Goal: Task Accomplishment & Management: Complete application form

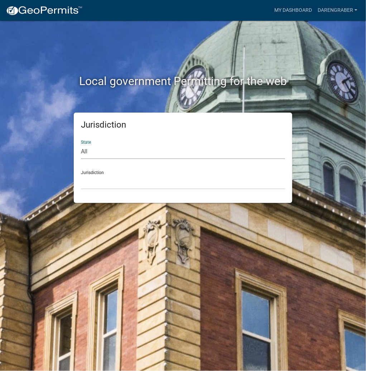
click at [186, 151] on select "All [US_STATE] [US_STATE] [US_STATE] [US_STATE] [US_STATE] [US_STATE] [US_STATE…" at bounding box center [183, 152] width 204 height 15
select select "[US_STATE]"
click at [81, 145] on select "All [US_STATE] [US_STATE] [US_STATE] [US_STATE] [US_STATE] [US_STATE] [US_STATE…" at bounding box center [183, 152] width 204 height 15
click at [124, 184] on select "City of [GEOGRAPHIC_DATA], [US_STATE] City of [GEOGRAPHIC_DATA], [US_STATE] Cit…" at bounding box center [183, 182] width 204 height 15
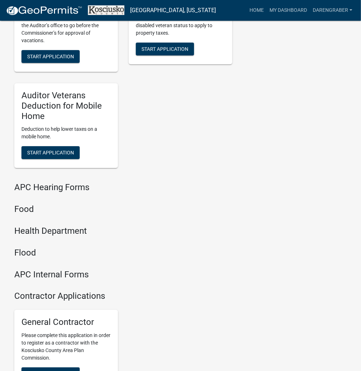
scroll to position [860, 0]
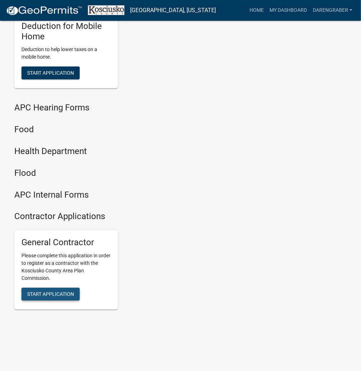
click at [45, 292] on span "Start Application" at bounding box center [50, 295] width 47 height 6
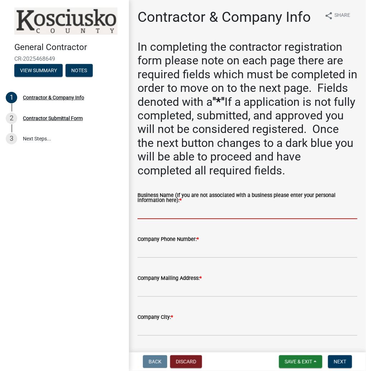
click at [253, 218] on input "Business Name (If you are not associated with a business please enter your pers…" at bounding box center [247, 212] width 220 height 15
type input "[PERSON_NAME]"
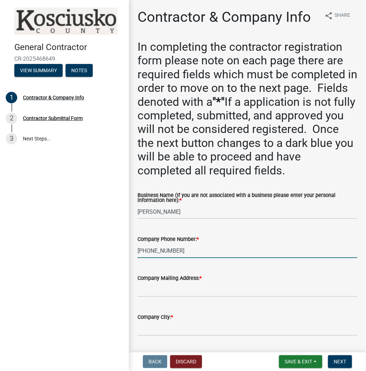
type input "[PHONE_NUMBER]"
click at [212, 293] on input "Company Mailing Address: *" at bounding box center [247, 290] width 220 height 15
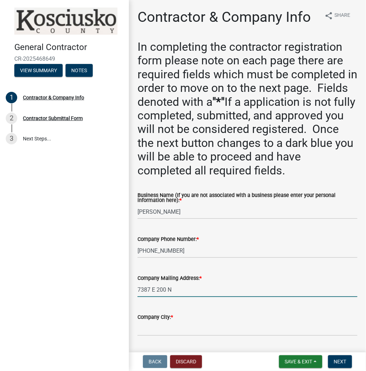
type input "7387 E 200 N"
type input "PIERCETON"
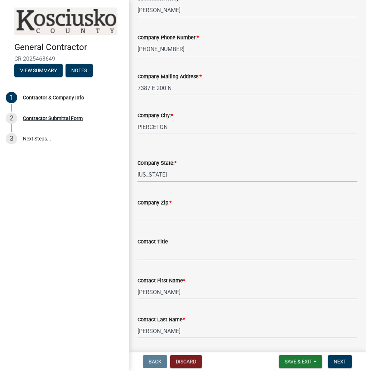
select select "IN"
type input "46562"
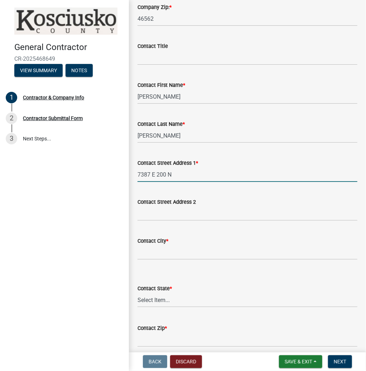
type input "7387 E 200 N"
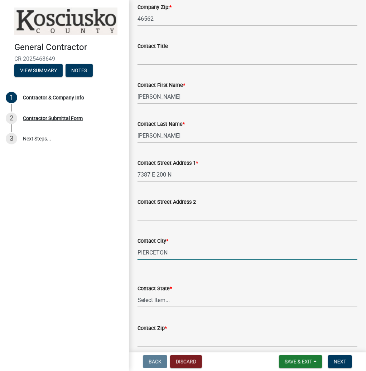
type input "PIERCETON"
select select "IN"
type input "46562"
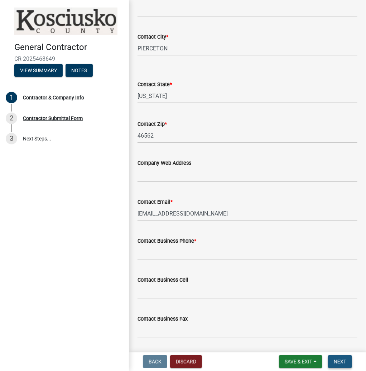
click at [341, 362] on span "Next" at bounding box center [340, 362] width 13 height 6
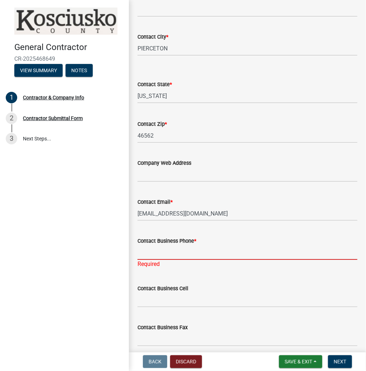
click at [201, 253] on input "Contact Business Phone *" at bounding box center [247, 253] width 220 height 15
type input "[PHONE_NUMBER]"
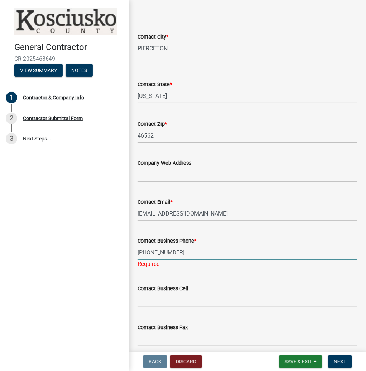
click at [254, 299] on input "Contact Business Cell" at bounding box center [247, 300] width 220 height 15
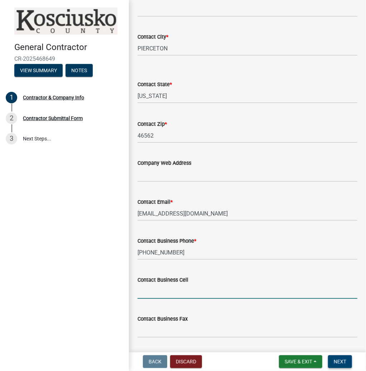
click at [334, 361] on span "Next" at bounding box center [340, 362] width 13 height 6
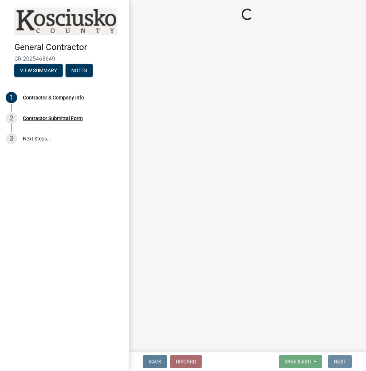
scroll to position [0, 0]
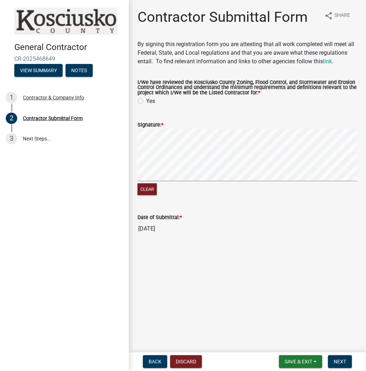
click at [146, 102] on label "Yes" at bounding box center [150, 101] width 9 height 9
click at [146, 102] on input "Yes" at bounding box center [148, 99] width 5 height 5
radio input "true"
click at [338, 361] on span "Next" at bounding box center [340, 362] width 13 height 6
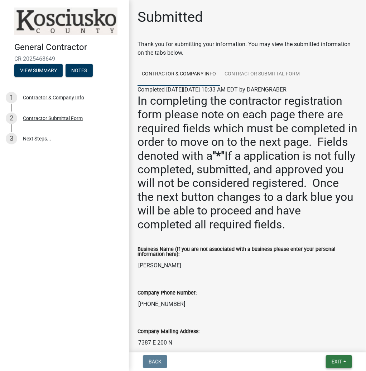
click at [334, 360] on span "Exit" at bounding box center [336, 362] width 10 height 6
click at [312, 343] on button "Save & Exit" at bounding box center [323, 343] width 57 height 17
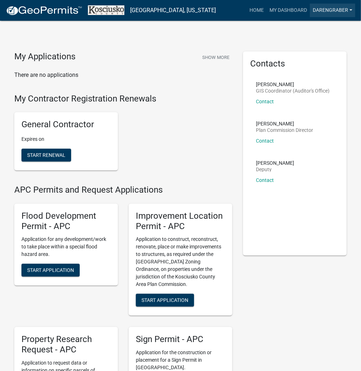
click at [321, 8] on link "DARENGRABER" at bounding box center [332, 11] width 45 height 14
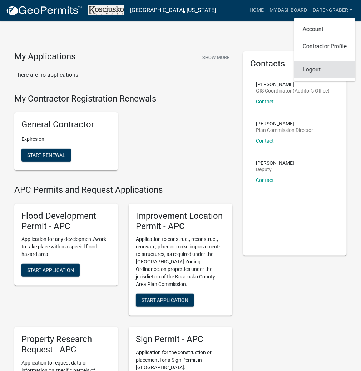
click at [310, 71] on link "Logout" at bounding box center [325, 69] width 61 height 17
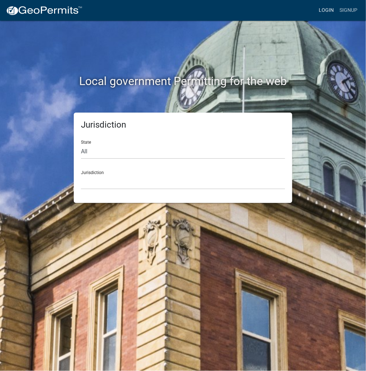
click at [330, 12] on link "Login" at bounding box center [326, 11] width 21 height 14
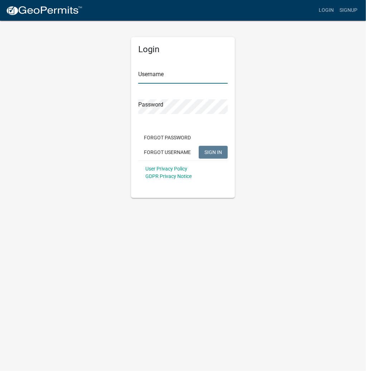
click at [188, 76] on input "Username" at bounding box center [182, 76] width 89 height 15
type input "kosplanning"
click at [199, 146] on button "SIGN IN" at bounding box center [213, 152] width 29 height 13
